Goal: Information Seeking & Learning: Learn about a topic

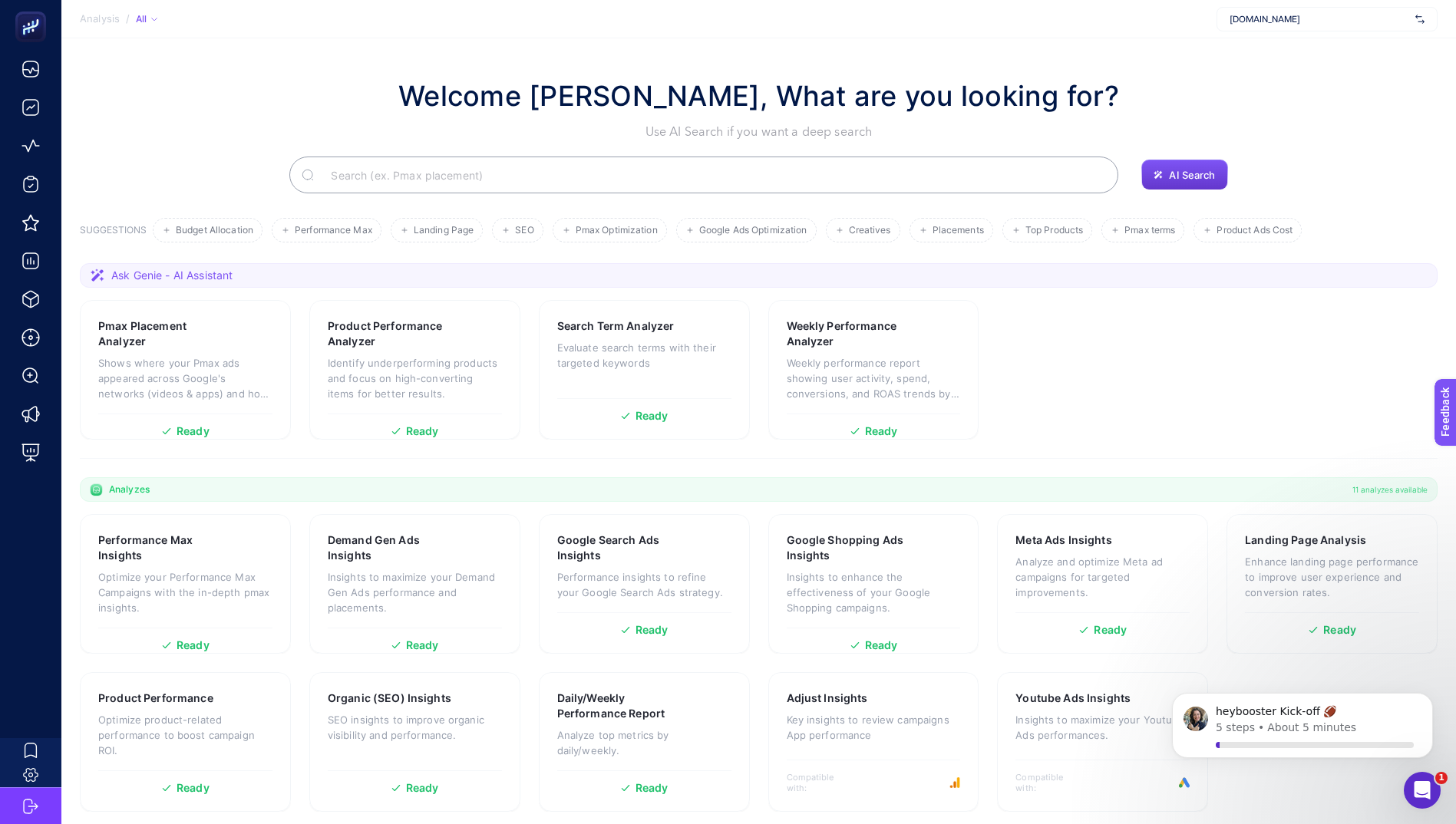
click at [1189, 173] on span "AI Search" at bounding box center [1191, 175] width 46 height 12
click at [853, 167] on input "Search" at bounding box center [712, 174] width 788 height 43
click at [674, 165] on input "Search" at bounding box center [713, 174] width 786 height 43
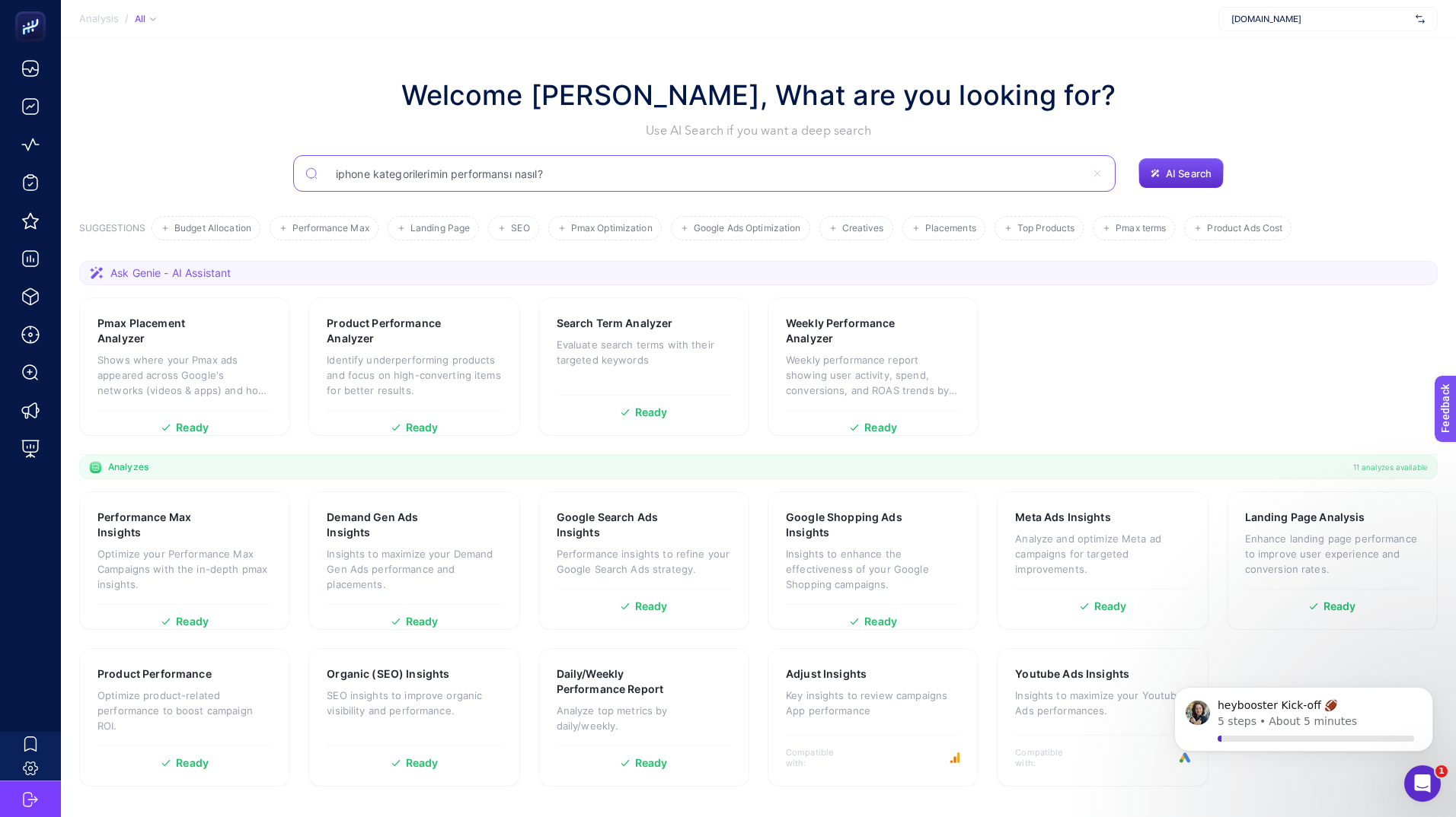
type input "iphone kategorilerimin performansı nasıl?"
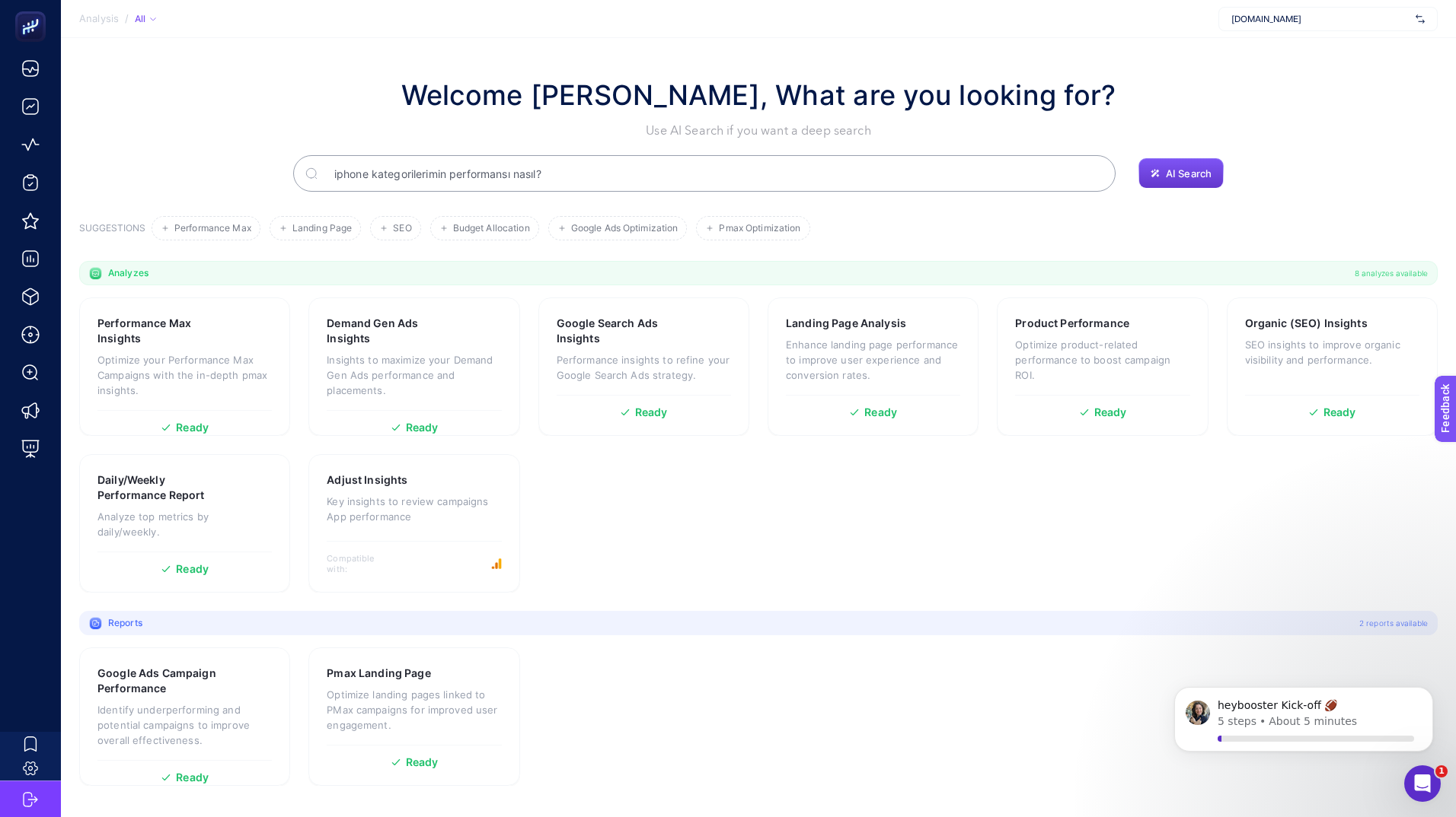
click at [1195, 177] on span "AI Search" at bounding box center [1188, 173] width 46 height 12
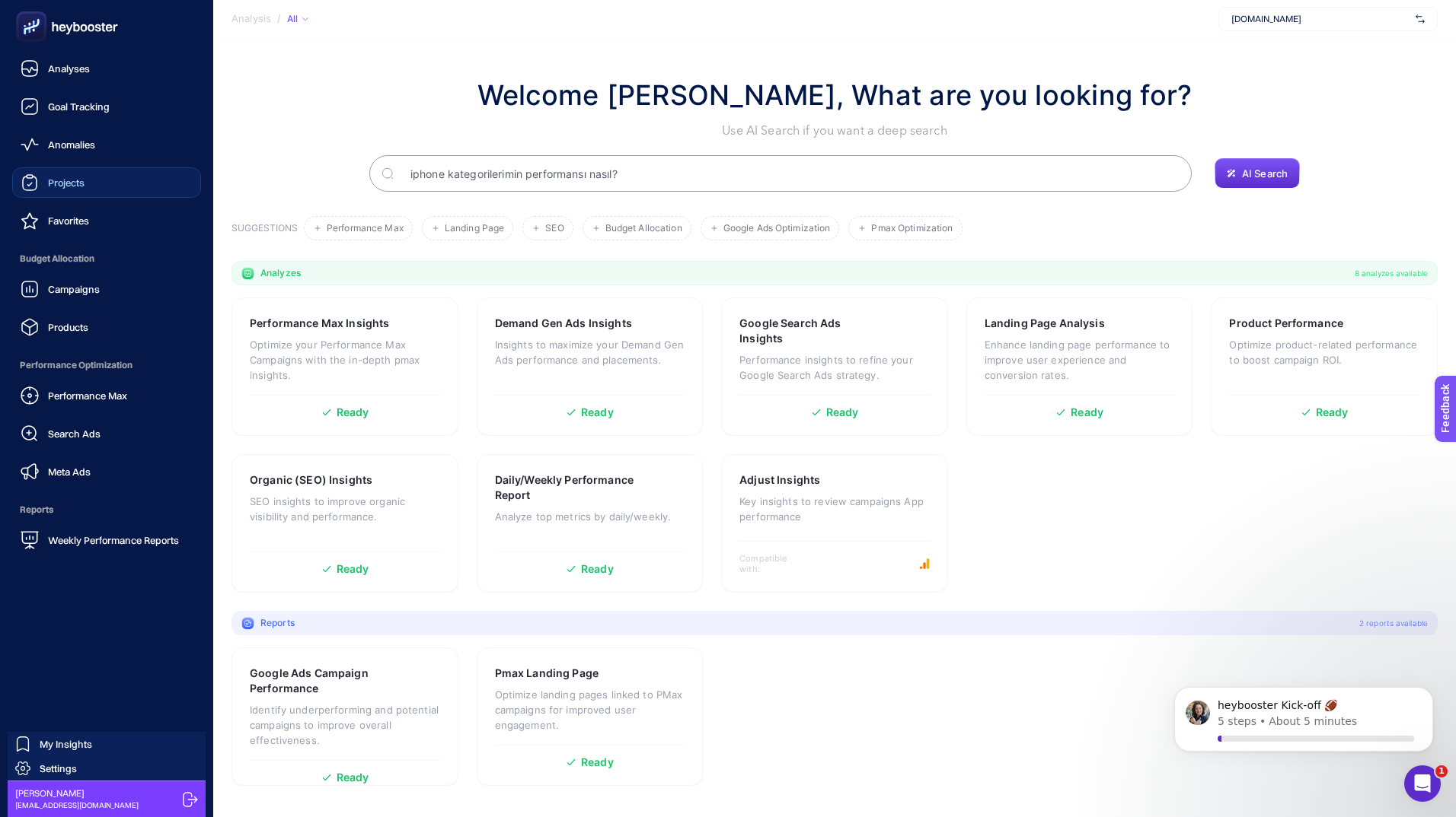
drag, startPoint x: 70, startPoint y: 178, endPoint x: 55, endPoint y: 184, distance: 16.2
click at [55, 184] on span "Projects" at bounding box center [66, 183] width 36 height 12
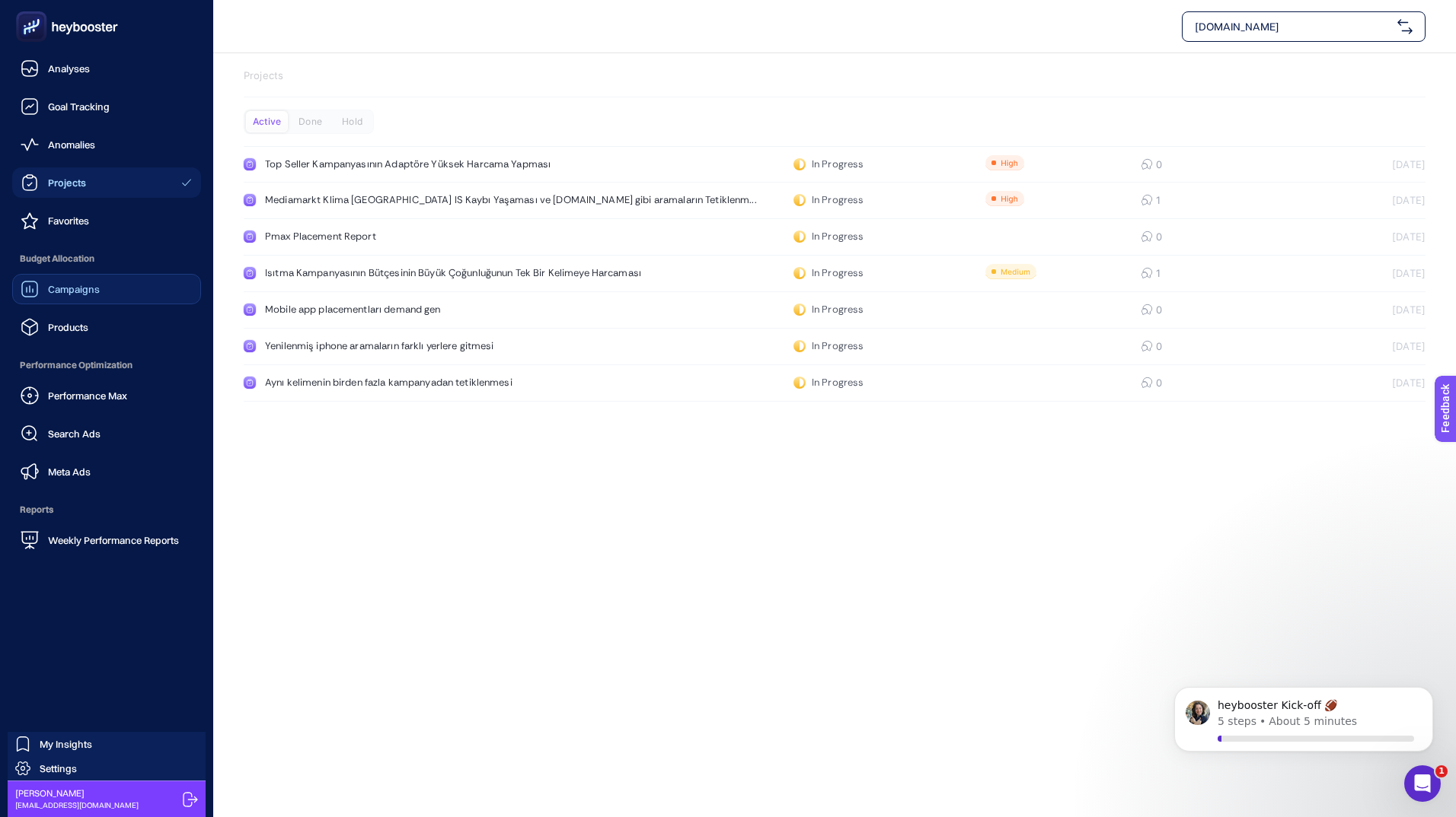
drag, startPoint x: 61, startPoint y: 210, endPoint x: 42, endPoint y: 294, distance: 86.1
click at [42, 294] on div "Campaigns" at bounding box center [60, 289] width 79 height 18
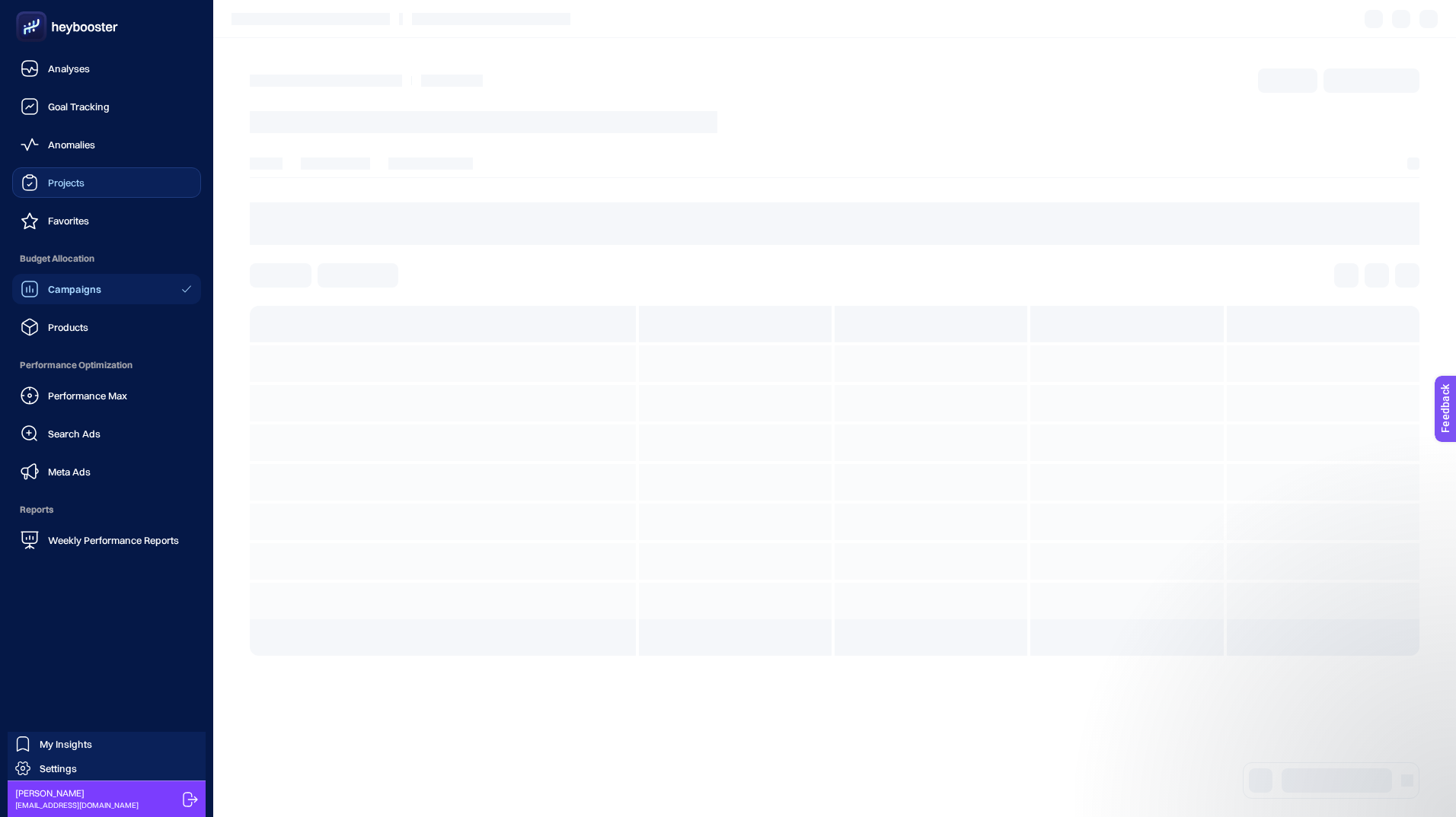
click at [76, 180] on span "Projects" at bounding box center [66, 183] width 36 height 12
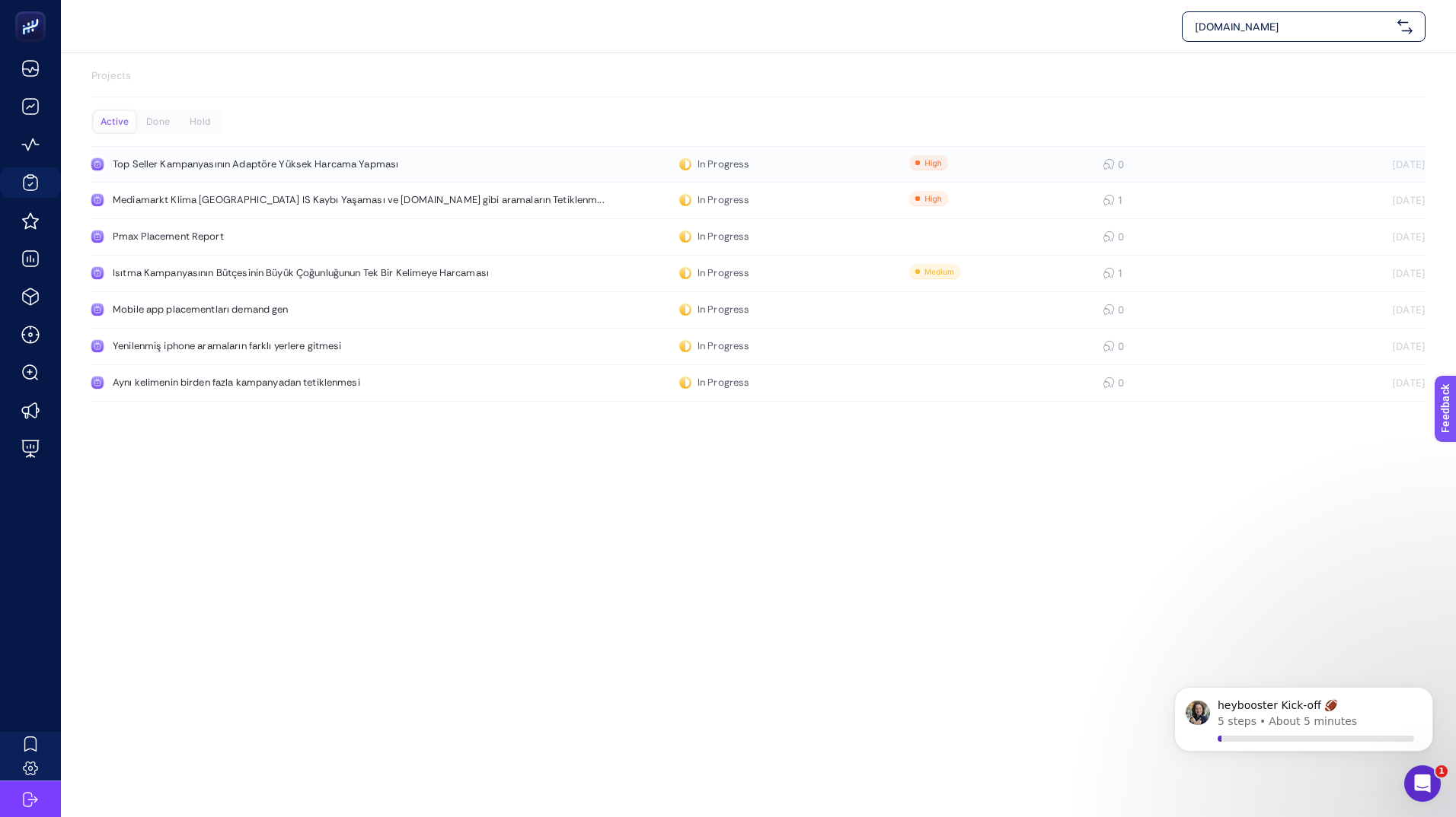
drag, startPoint x: 182, startPoint y: 161, endPoint x: 167, endPoint y: 160, distance: 15.0
click at [165, 160] on div "Top Seller Kampanyasının Adaptöre Yüksek Harcama Yapması" at bounding box center [289, 164] width 352 height 12
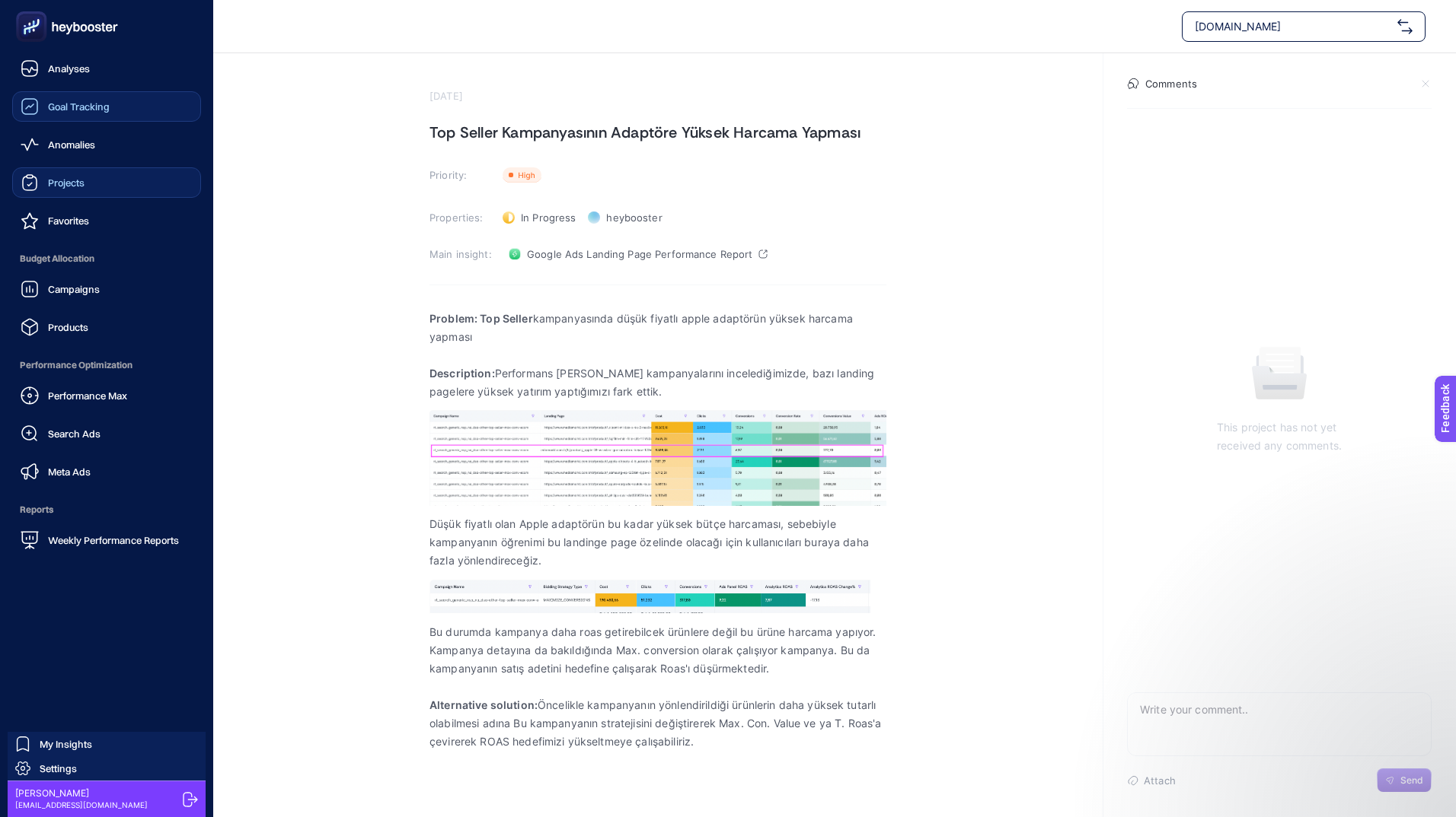
click at [50, 97] on div "Goal Tracking" at bounding box center [65, 106] width 89 height 18
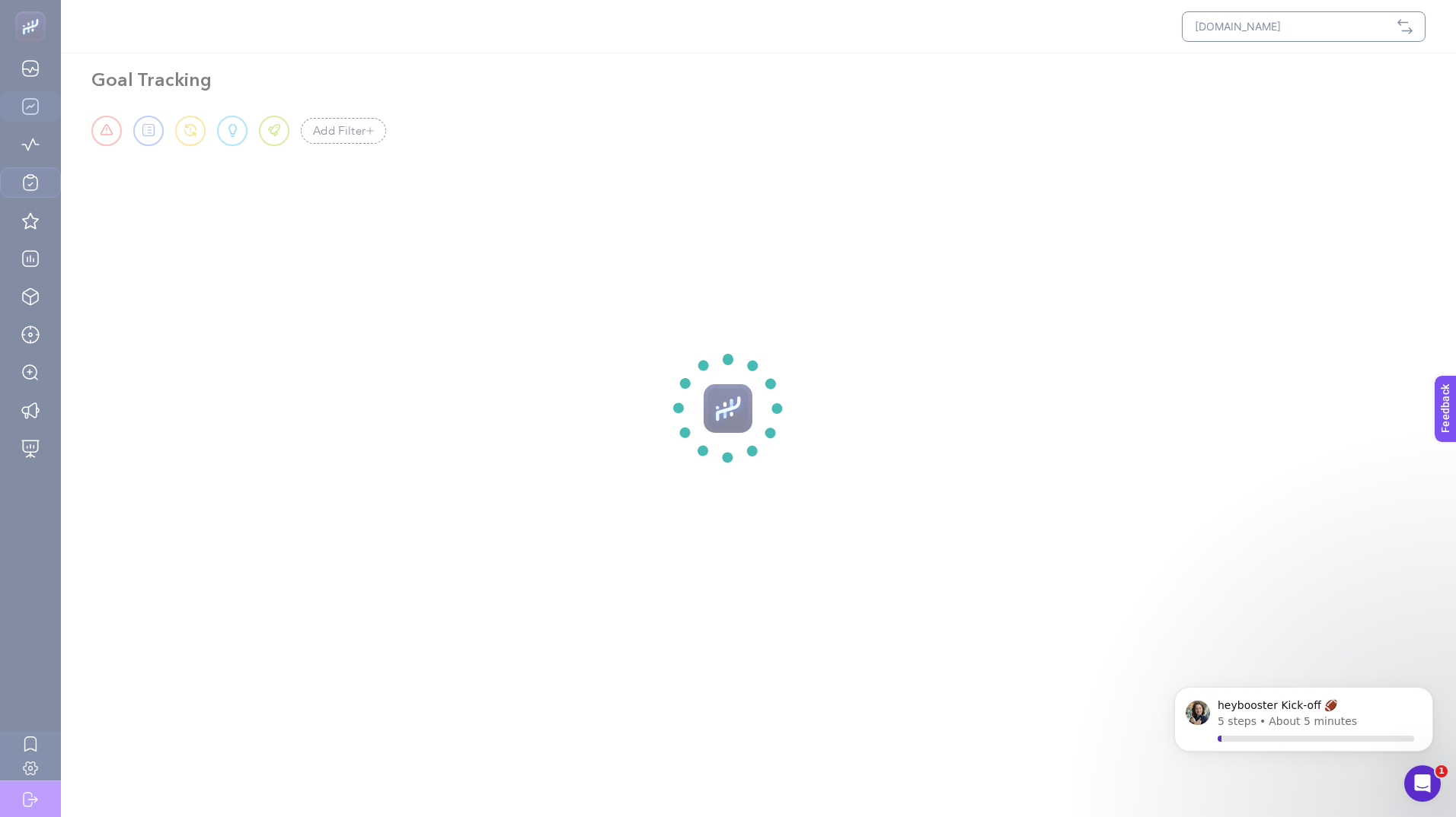
click at [22, 28] on section at bounding box center [728, 408] width 1456 height 817
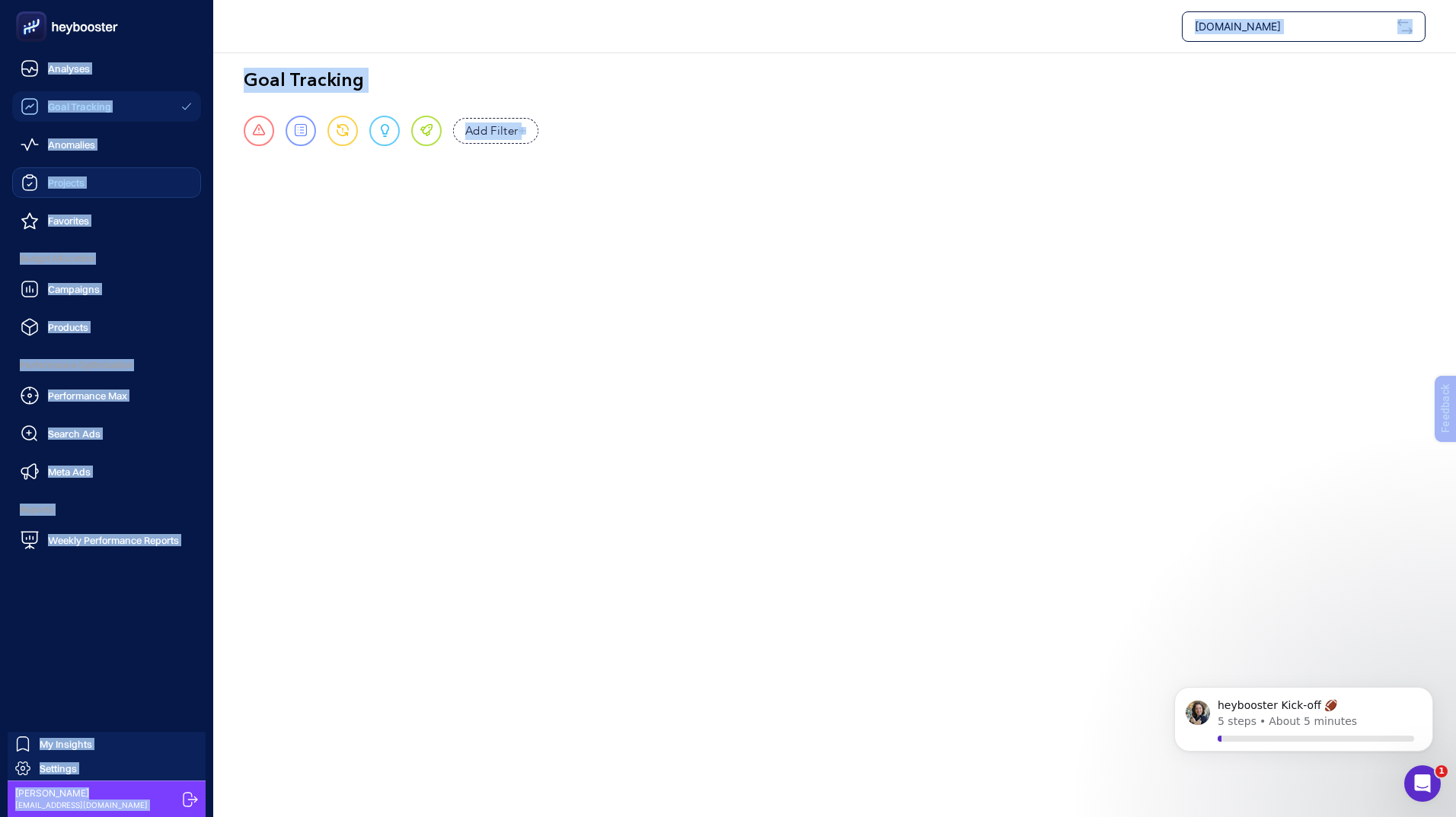
click at [22, 28] on rect at bounding box center [31, 27] width 25 height 25
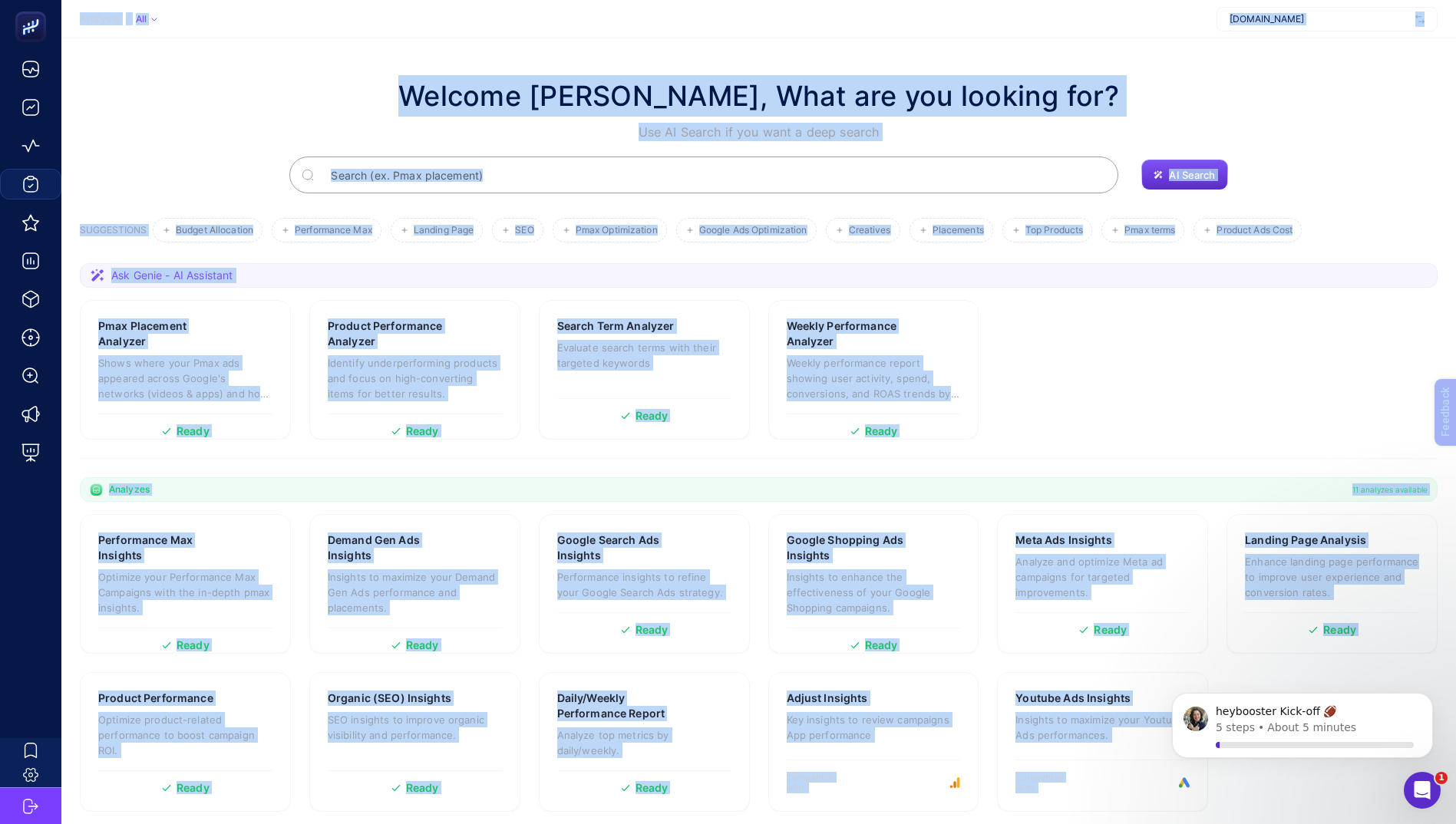
click at [245, 138] on div "Welcome [PERSON_NAME], What are you looking for? Use AI Search if you want a de…" at bounding box center [759, 108] width 1358 height 66
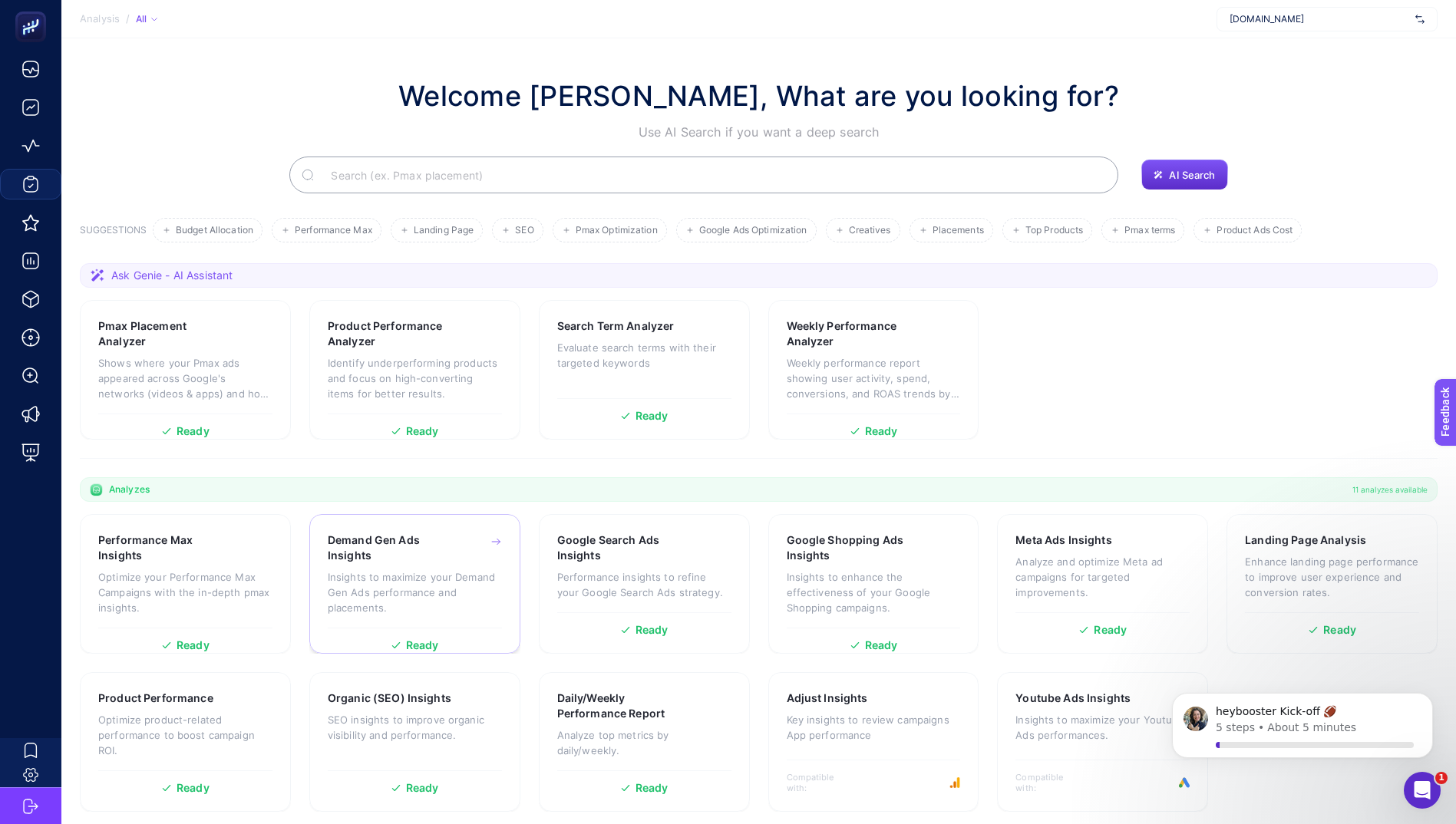
scroll to position [6, 0]
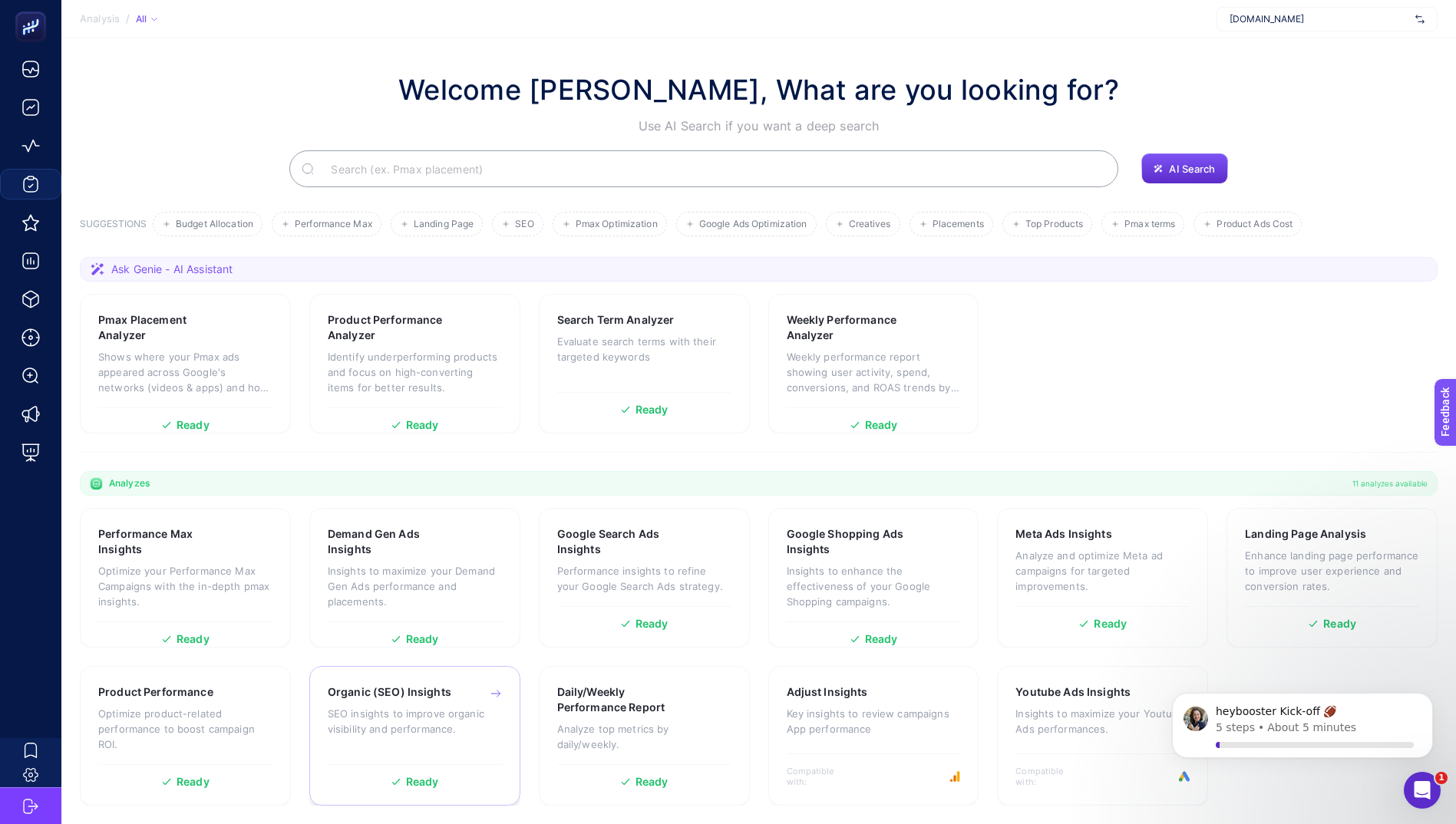
click at [419, 732] on p "SEO insights to improve organic visibility and performance." at bounding box center [415, 721] width 174 height 30
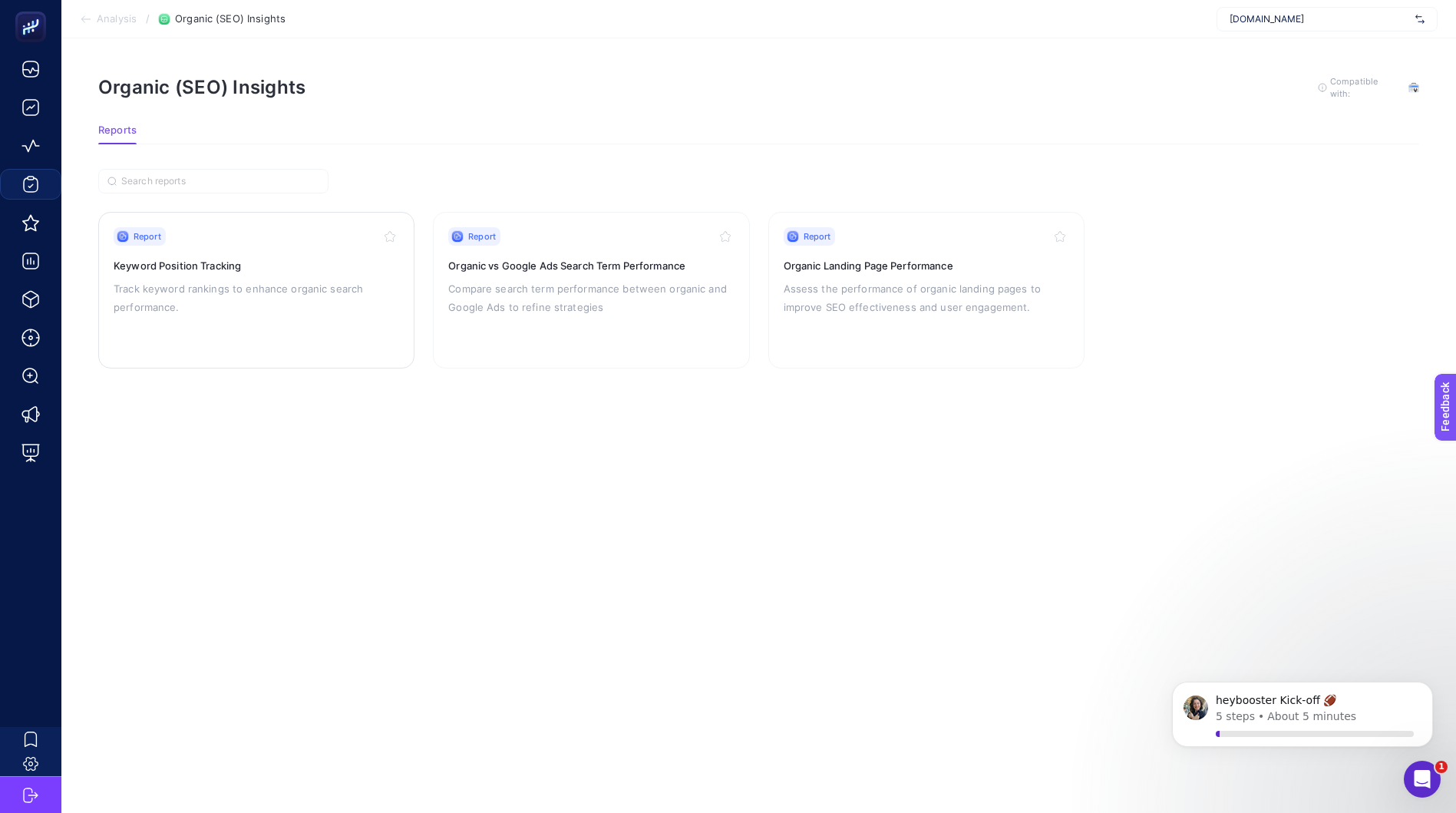
click at [181, 299] on p "Track keyword rankings to enhance organic search performance." at bounding box center [257, 298] width 285 height 37
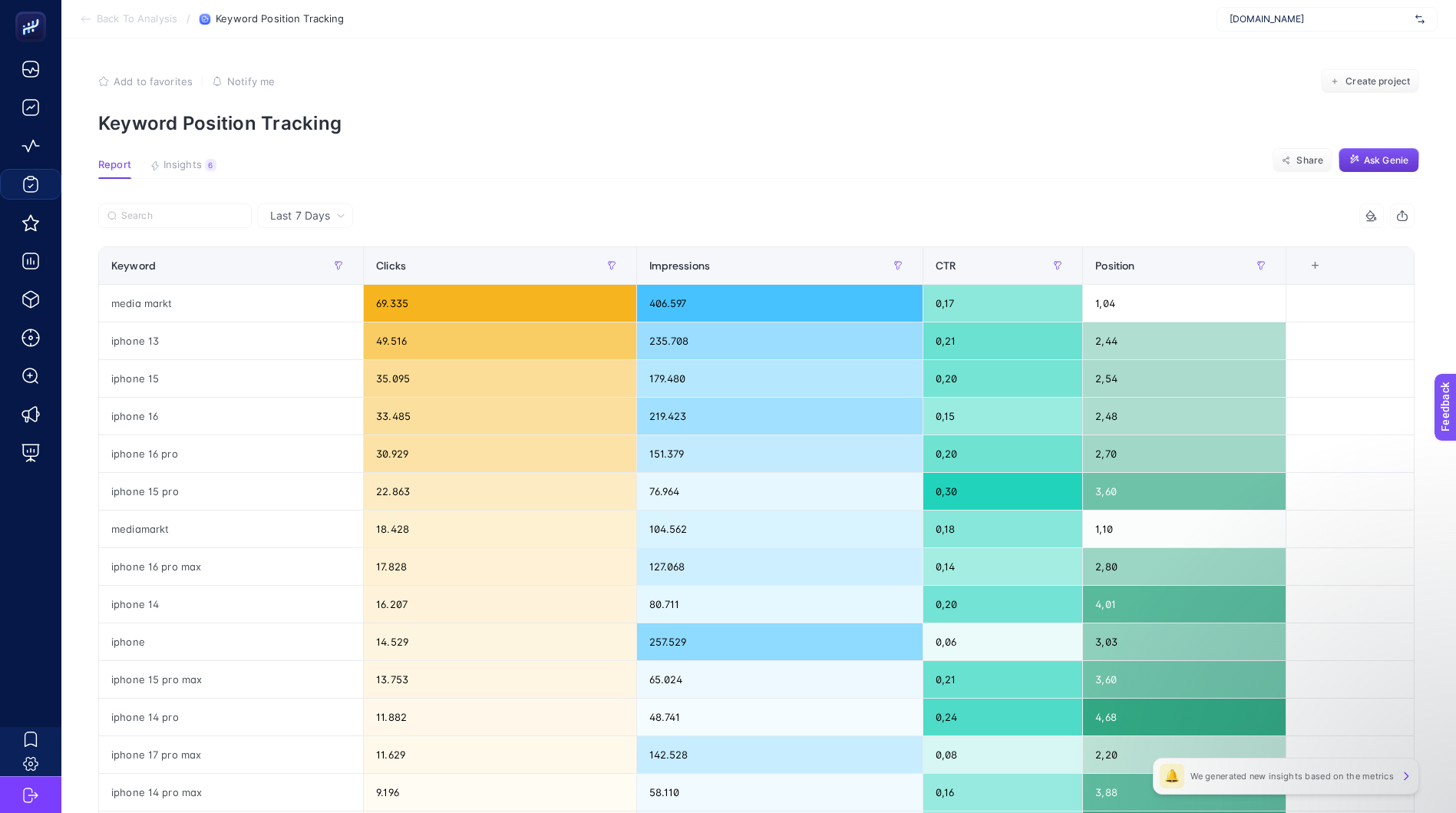
click at [1379, 163] on span "Ask Genie" at bounding box center [1386, 160] width 44 height 12
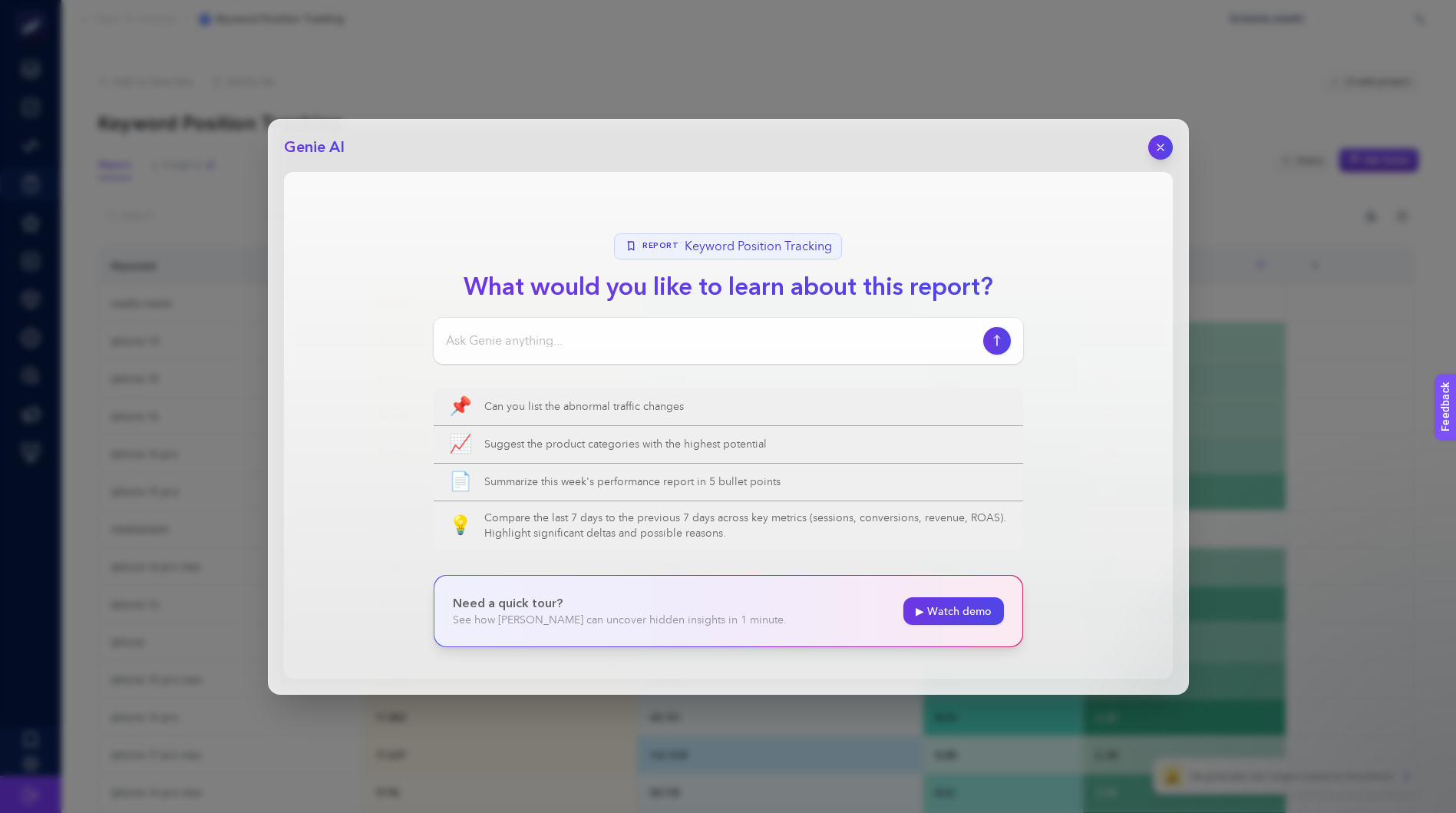
click at [745, 335] on input at bounding box center [711, 340] width 531 height 18
click at [804, 346] on input at bounding box center [711, 340] width 531 height 18
click at [781, 340] on input at bounding box center [711, 340] width 531 height 18
type input "en çok trafik kaybeden kelimeler"
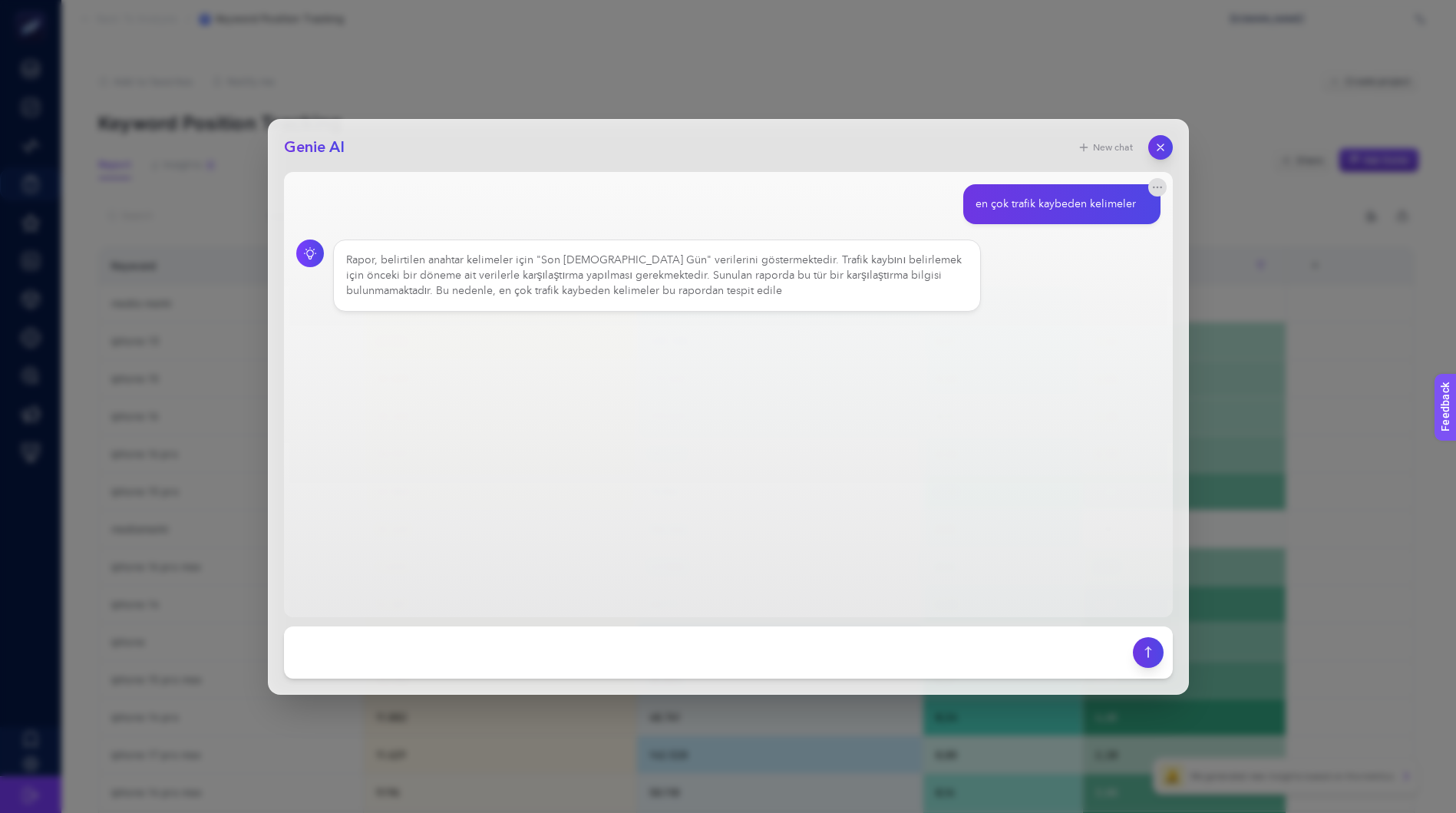
click at [868, 426] on main "en çok trafik kaybeden kelimeler Rapor, belirtilen anahtar kelimeler için "Son …" at bounding box center [728, 395] width 889 height 446
click at [789, 291] on div "Rapor, belirtilen anahtar kelimeler için "Son [DEMOGRAPHIC_DATA] Gün" verilerin…" at bounding box center [657, 275] width 622 height 46
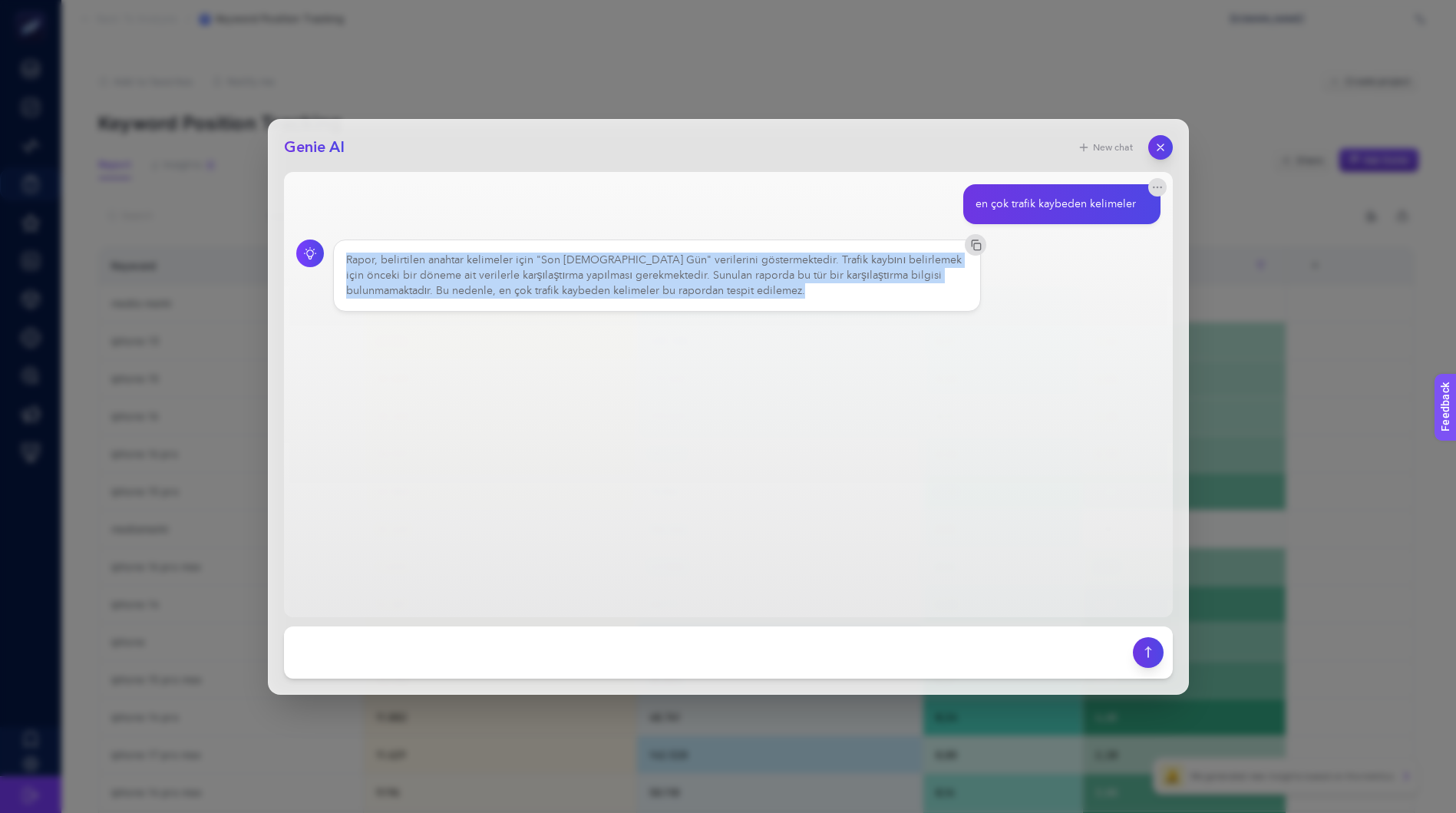
click at [789, 291] on div "Rapor, belirtilen anahtar kelimeler için "Son [DEMOGRAPHIC_DATA] Gün" verilerin…" at bounding box center [657, 275] width 622 height 46
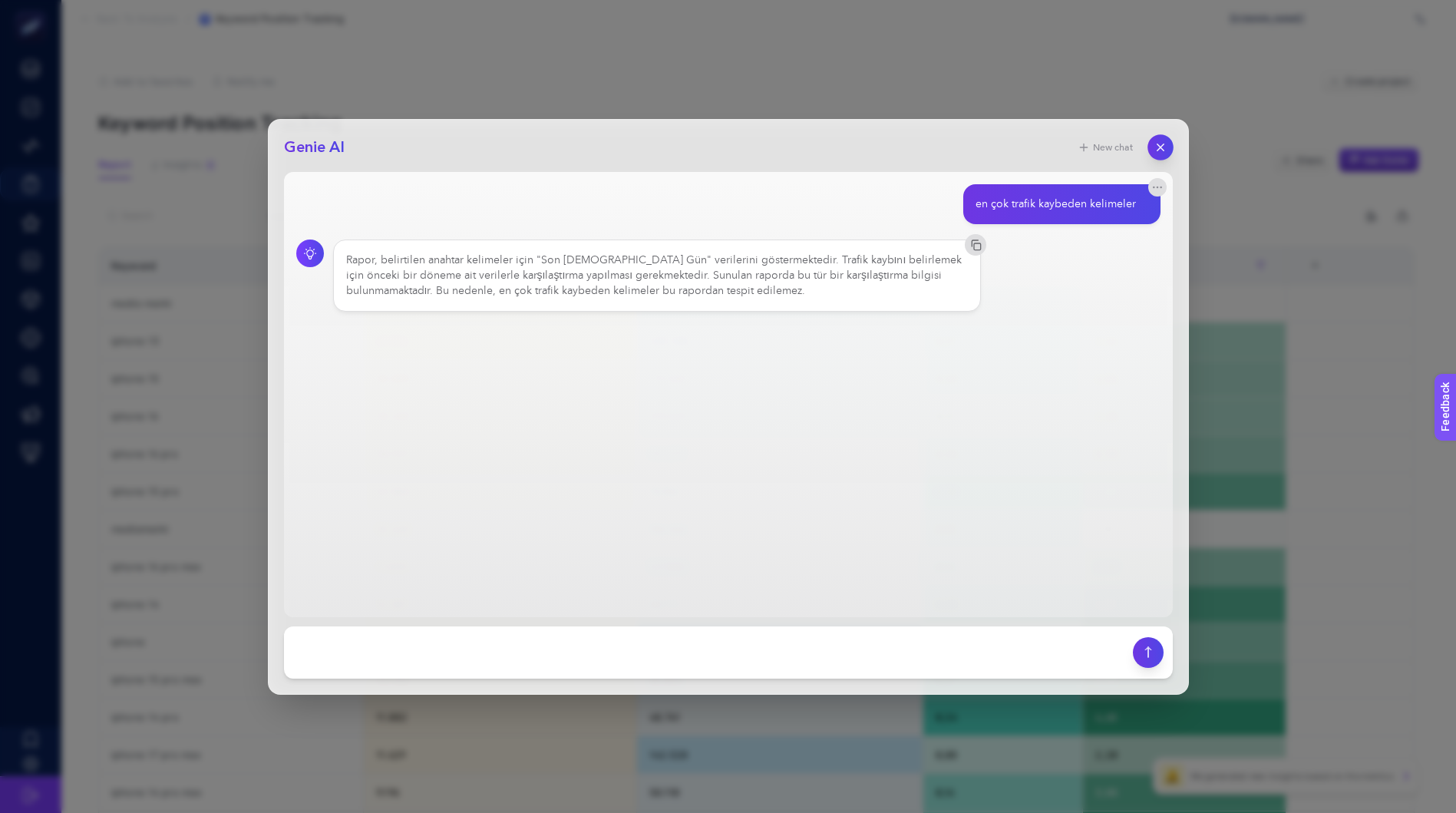
click at [1151, 147] on button "button" at bounding box center [1161, 147] width 26 height 26
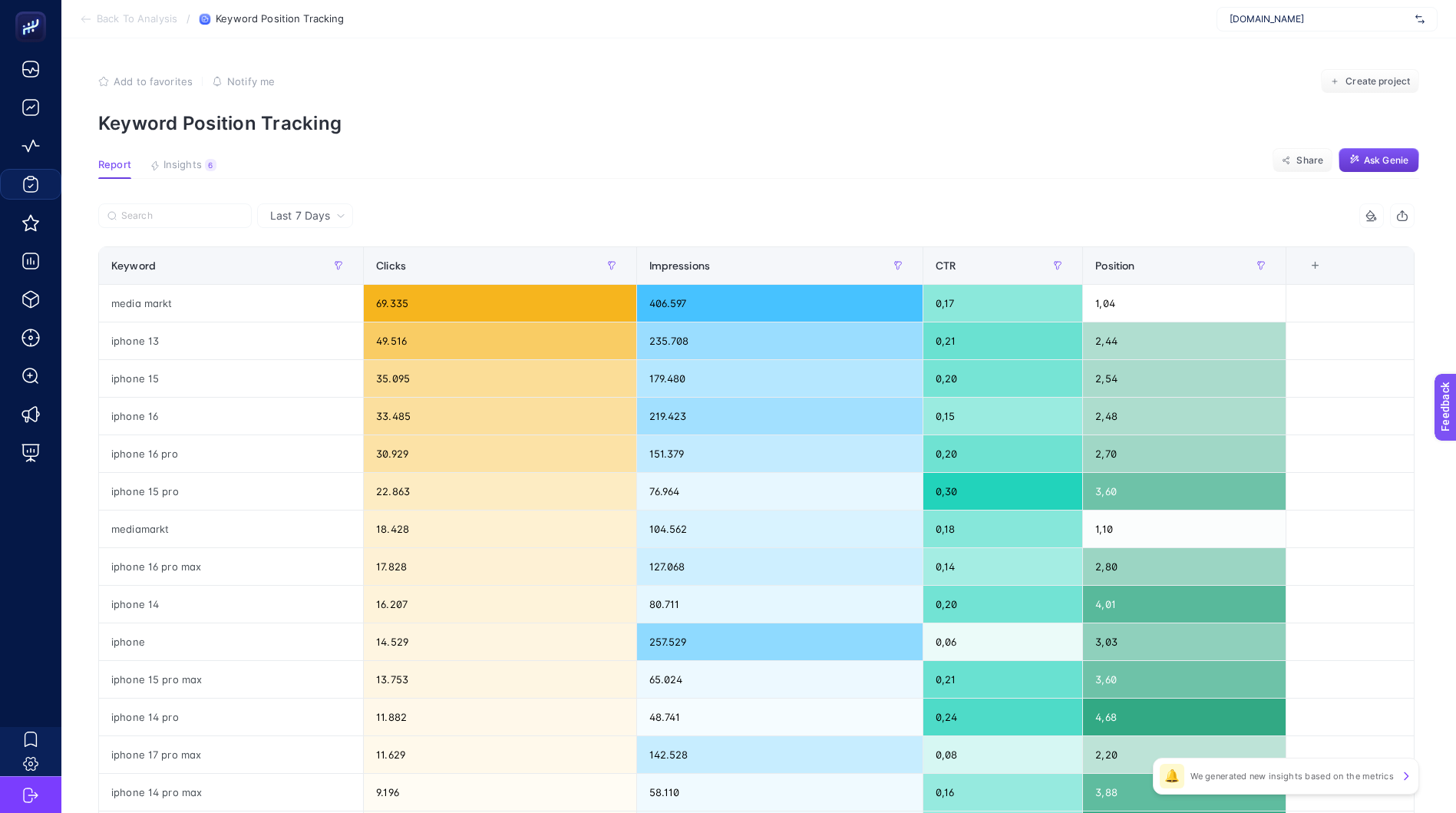
click at [1387, 160] on span "Ask Genie" at bounding box center [1386, 160] width 44 height 12
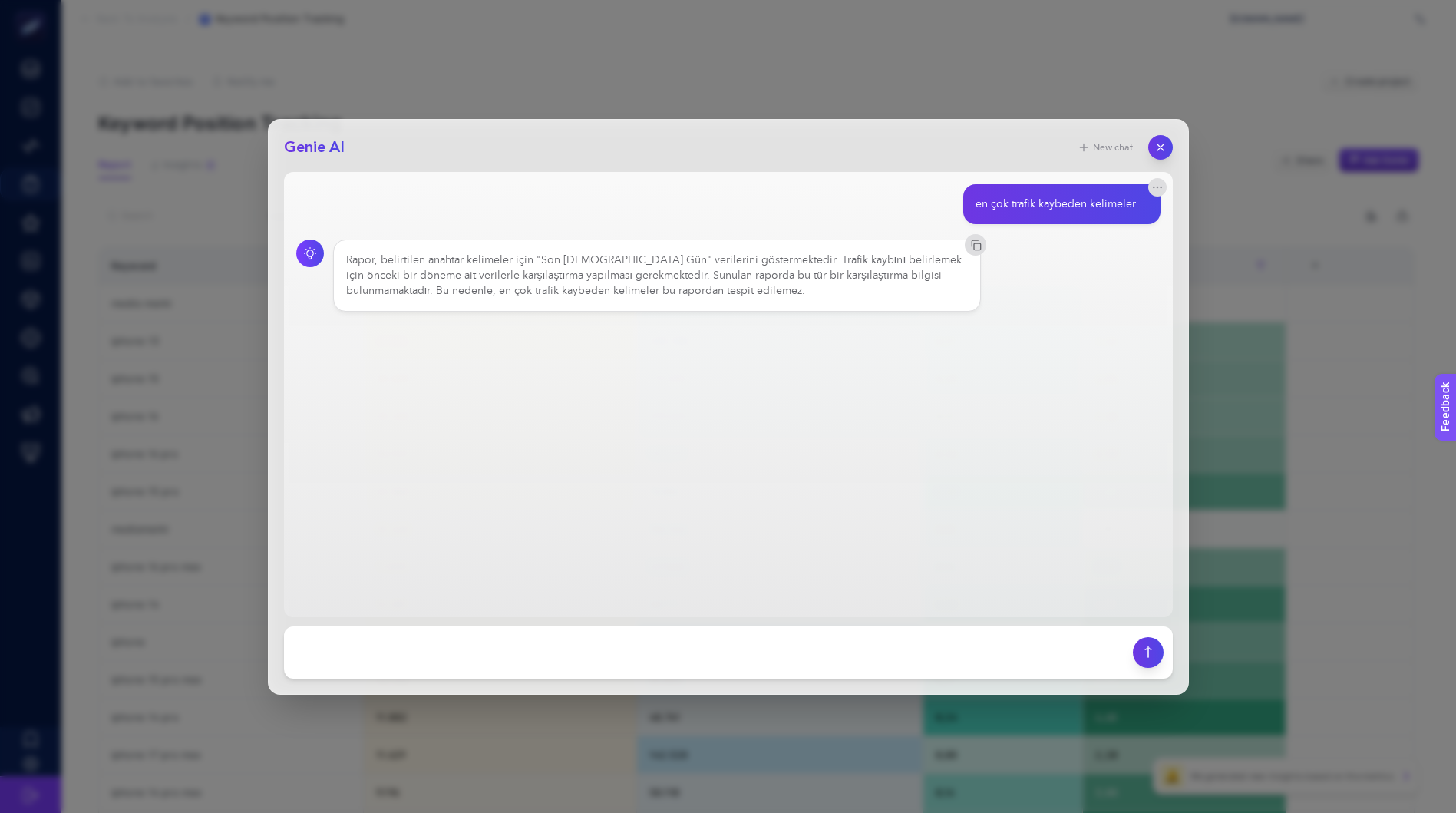
click at [790, 77] on div "Genie AI New chat en çok trafik kaybeden kelimeler Rapor, belirtilen anahtar ke…" at bounding box center [728, 406] width 1456 height 813
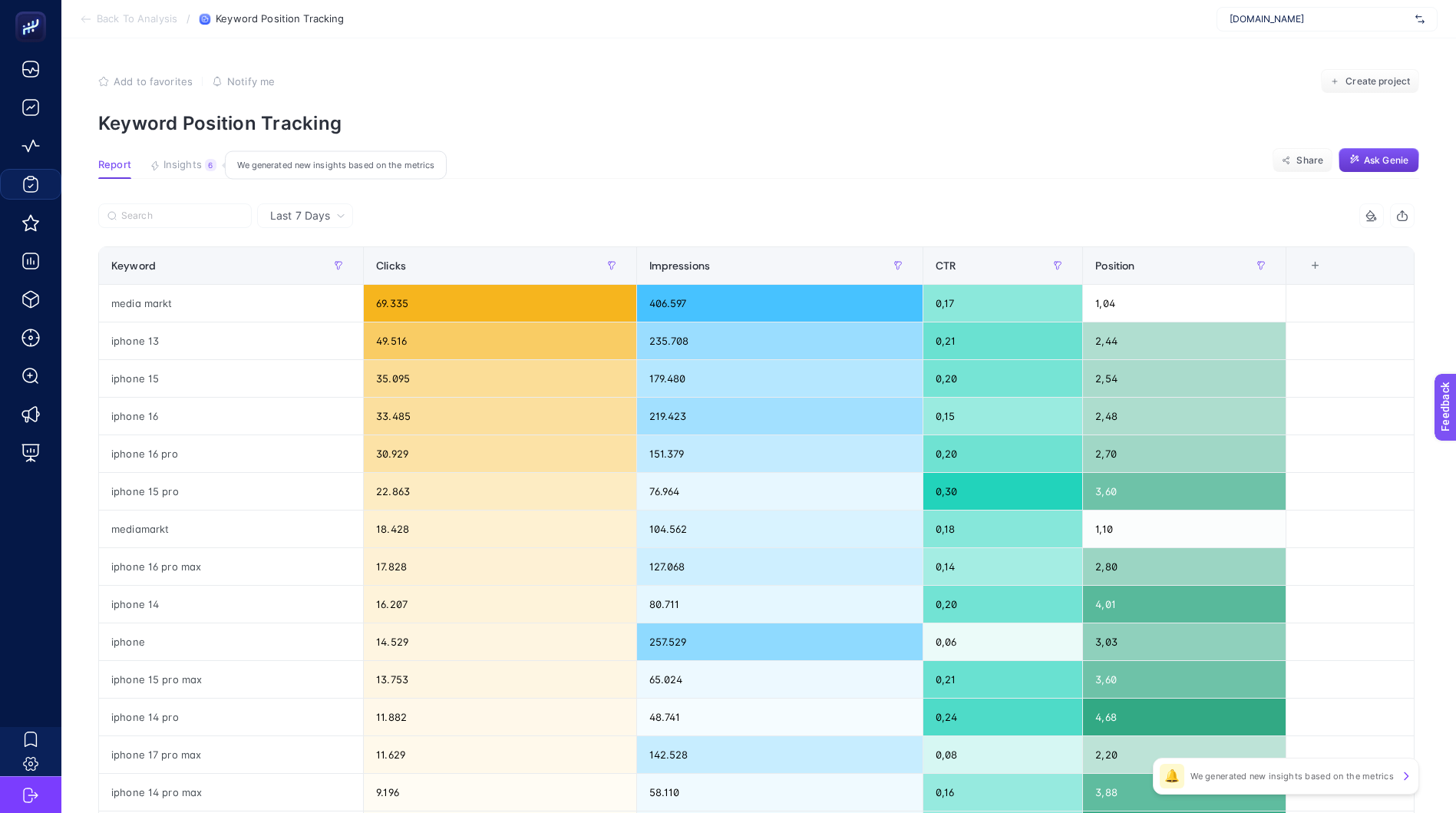
click at [184, 165] on span "Insights" at bounding box center [183, 165] width 38 height 12
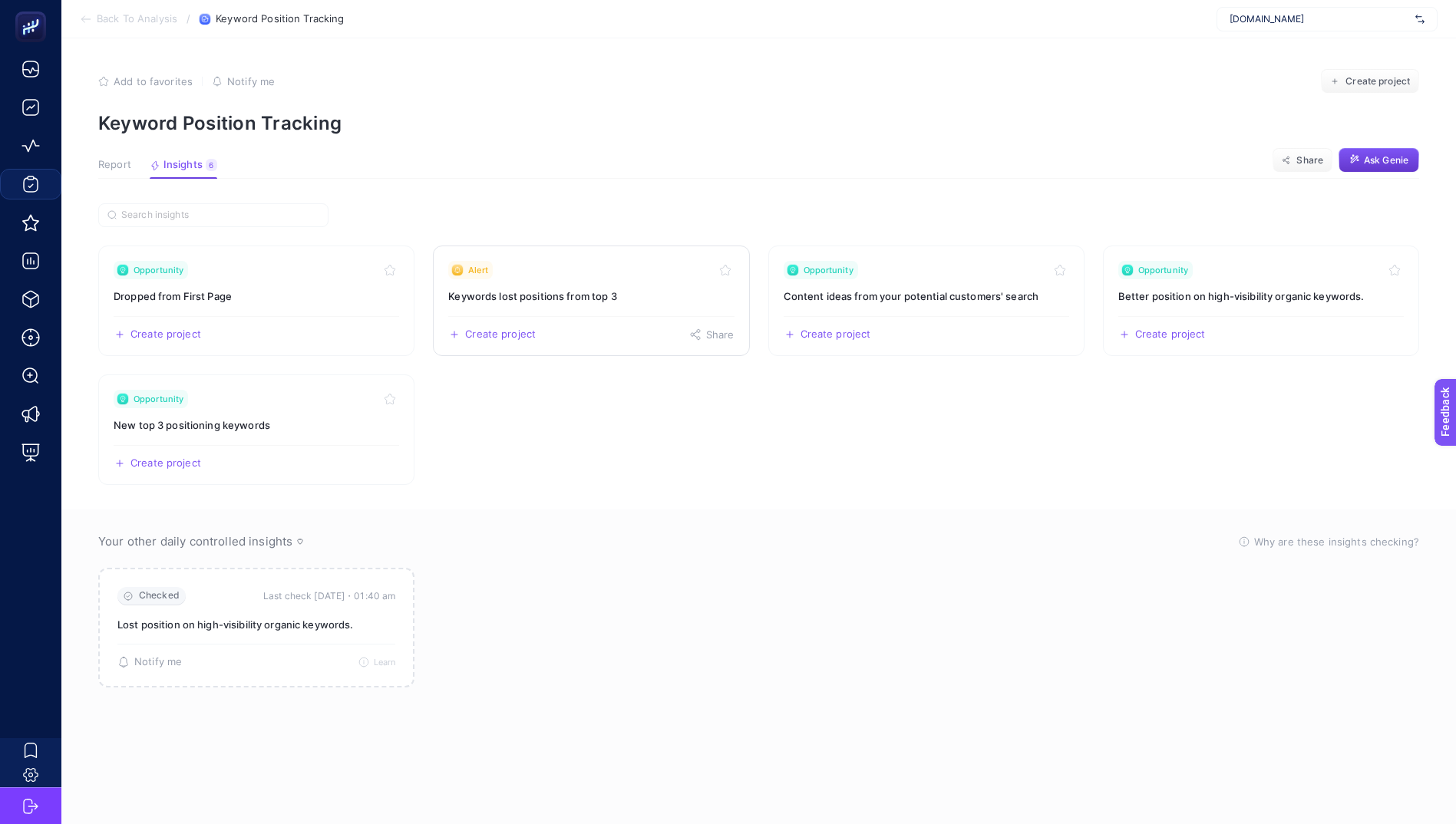
click at [582, 308] on link "Alert Keywords lost positions from top 3 Create project Share" at bounding box center [590, 300] width 316 height 111
